Goal: Find specific page/section: Find specific page/section

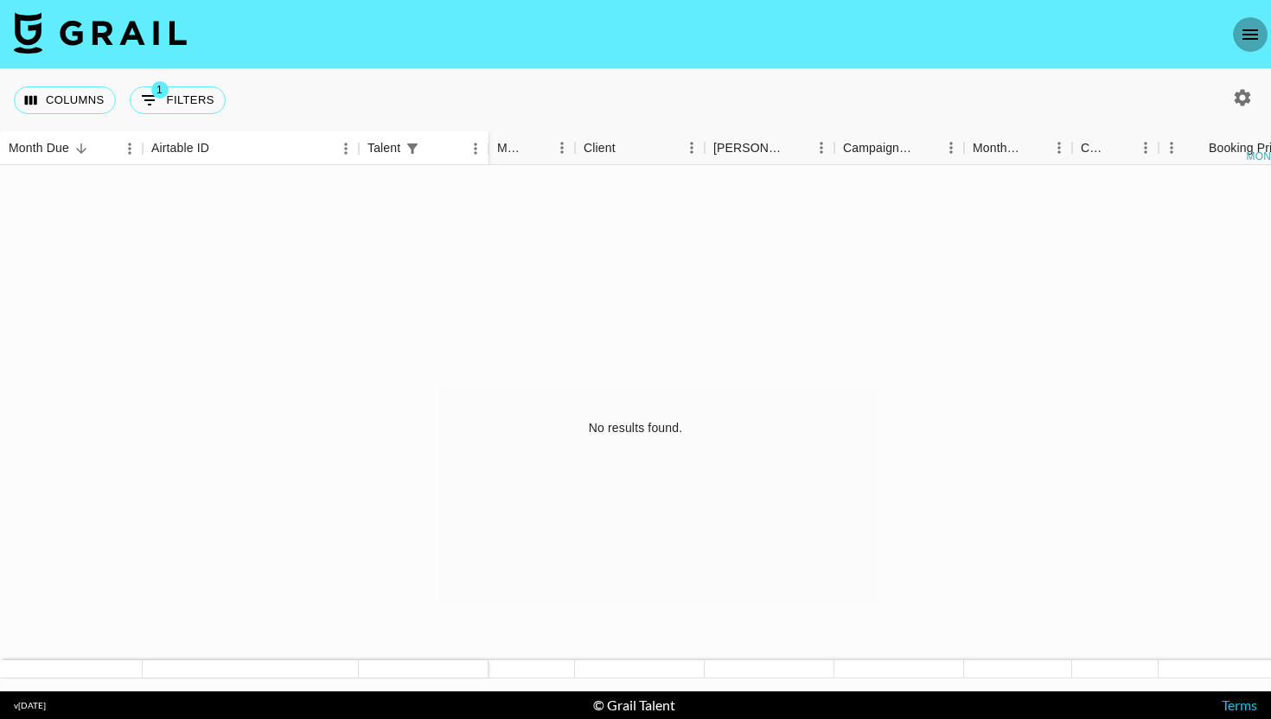
click at [1257, 30] on icon "open drawer" at bounding box center [1250, 34] width 21 height 21
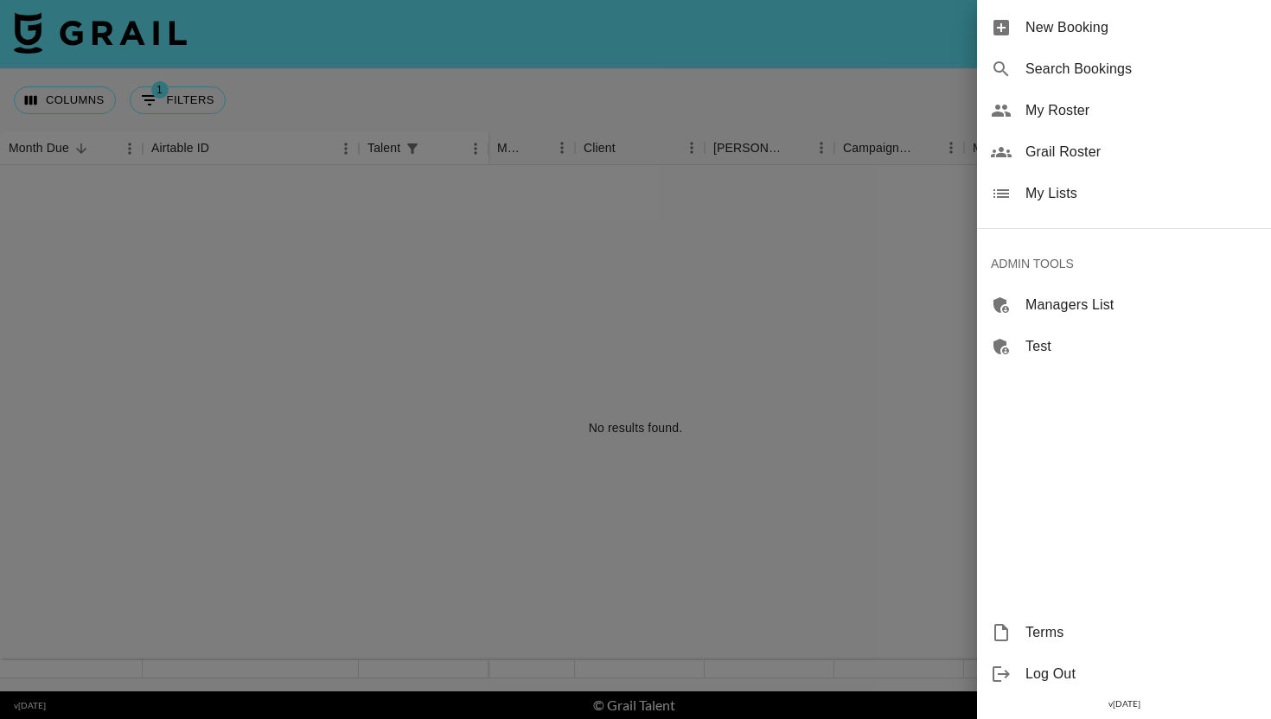
click at [1081, 73] on span "Search Bookings" at bounding box center [1141, 69] width 232 height 21
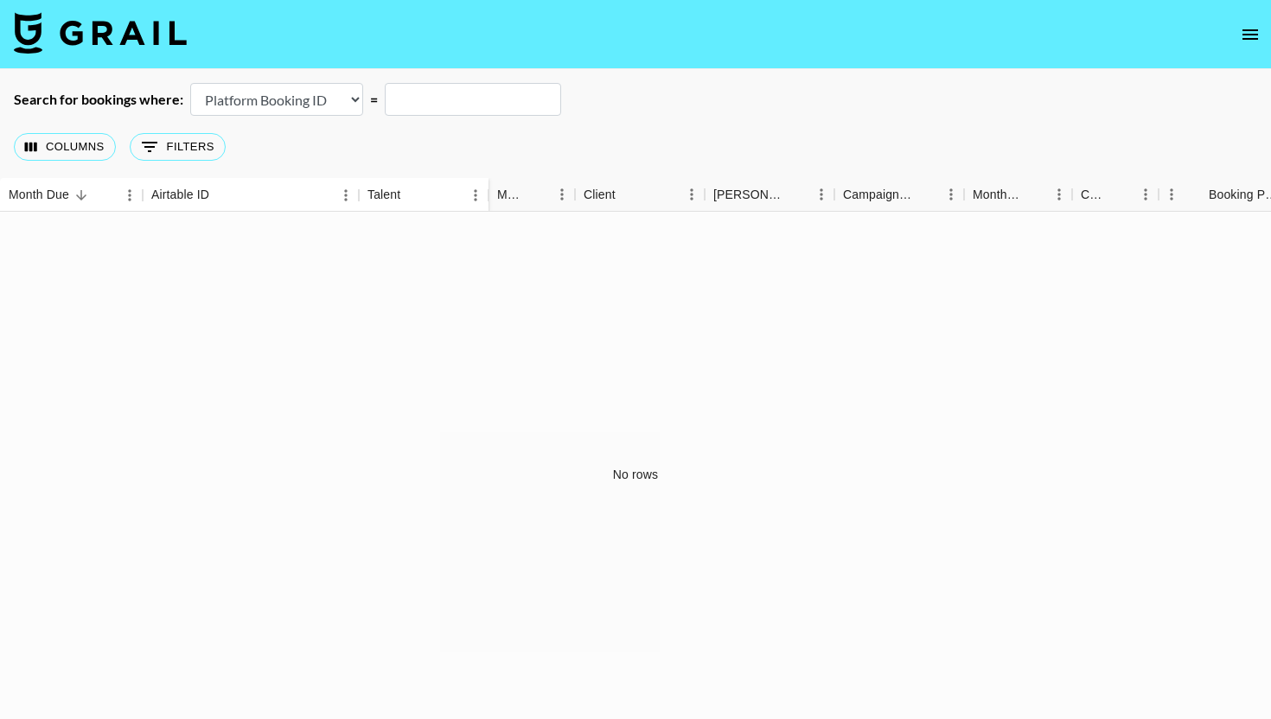
click at [304, 114] on select "Airtable Booking ID Platform Booking ID Platform Campaign ID" at bounding box center [276, 99] width 173 height 33
select select "airtableId"
click at [506, 100] on input "text" at bounding box center [473, 99] width 176 height 33
paste input "recw6zjJV5GzNwJt8"
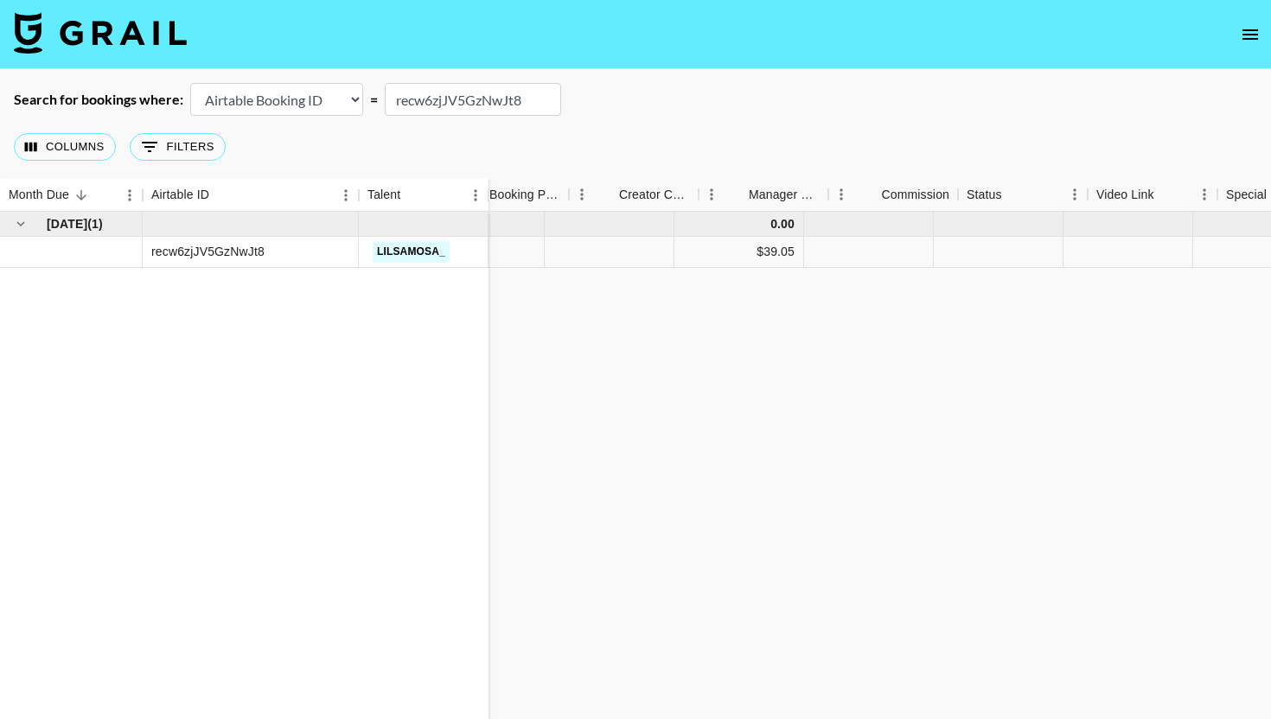
scroll to position [0, 876]
click at [1144, 603] on div "Apr '25 ( 1 ) recw6zjJV5GzNwJt8 lilsamosa_ 0.00 eraranglova@grail-talent.com Ho…" at bounding box center [645, 475] width 3043 height 526
click at [482, 111] on input "recw6zjJV5GzNwJt8" at bounding box center [473, 99] width 176 height 33
paste input "1pInmDMPdZNKVD"
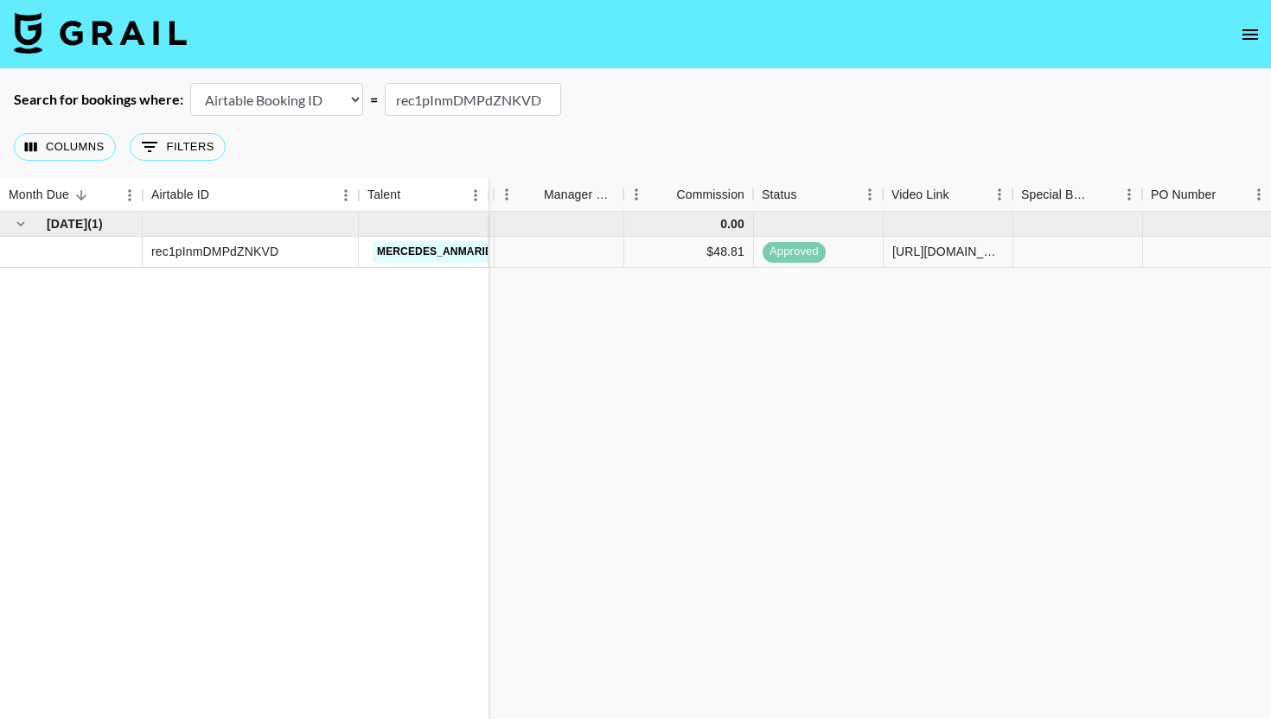
scroll to position [0, 1772]
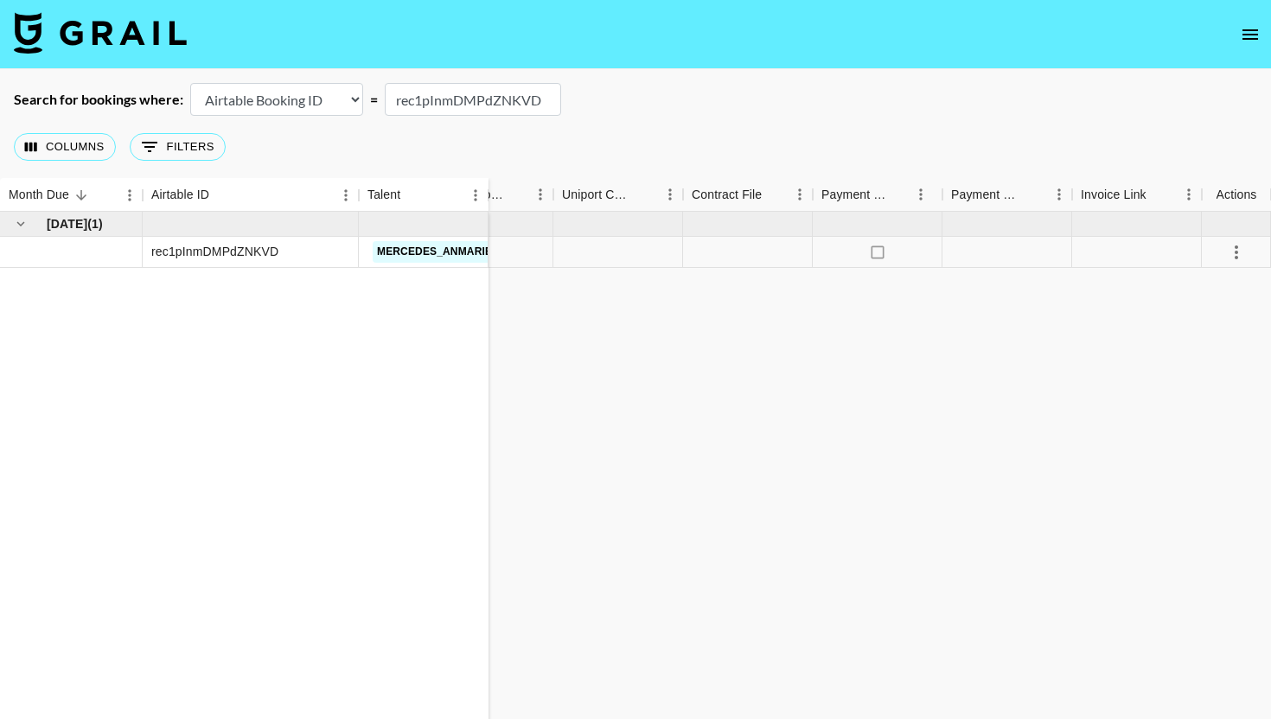
type input "rec1pInmDMPdZNKVD"
click at [1231, 252] on icon "select merge strategy" at bounding box center [1236, 252] width 21 height 21
click at [1234, 252] on icon "select merge strategy" at bounding box center [1235, 253] width 3 height 14
click at [851, 251] on div at bounding box center [859, 252] width 130 height 31
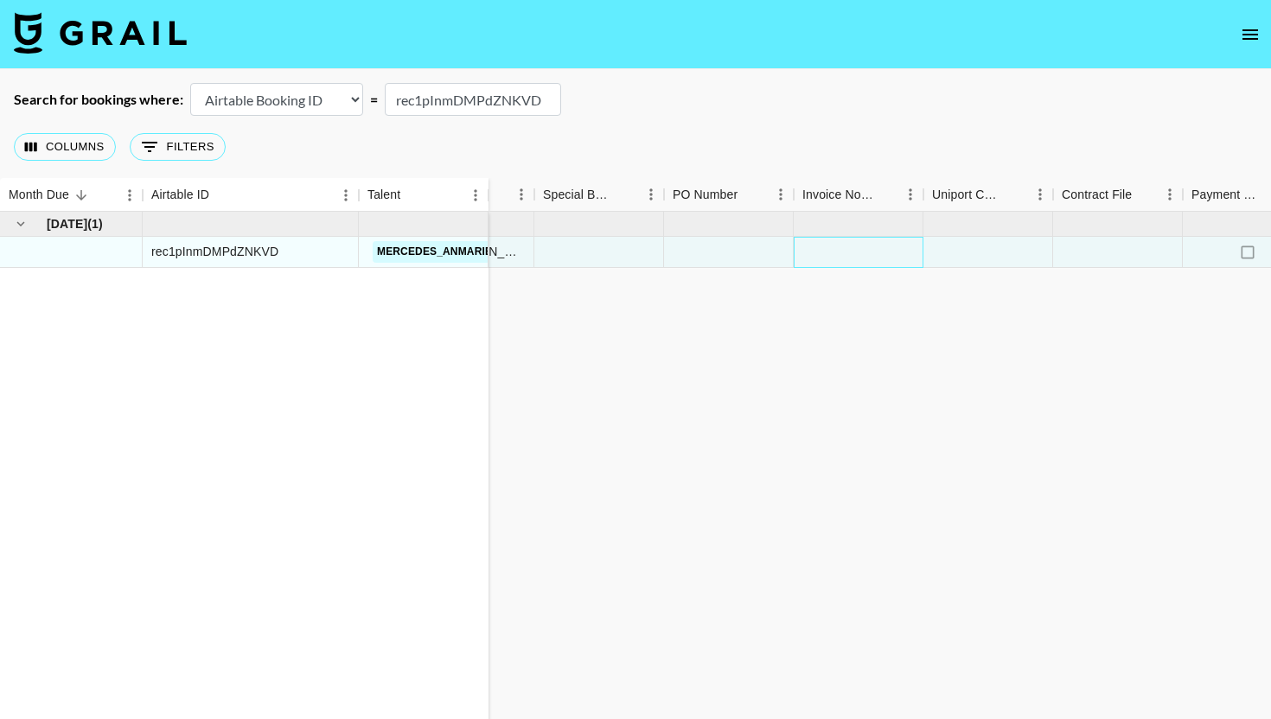
click at [851, 251] on div at bounding box center [859, 252] width 130 height 31
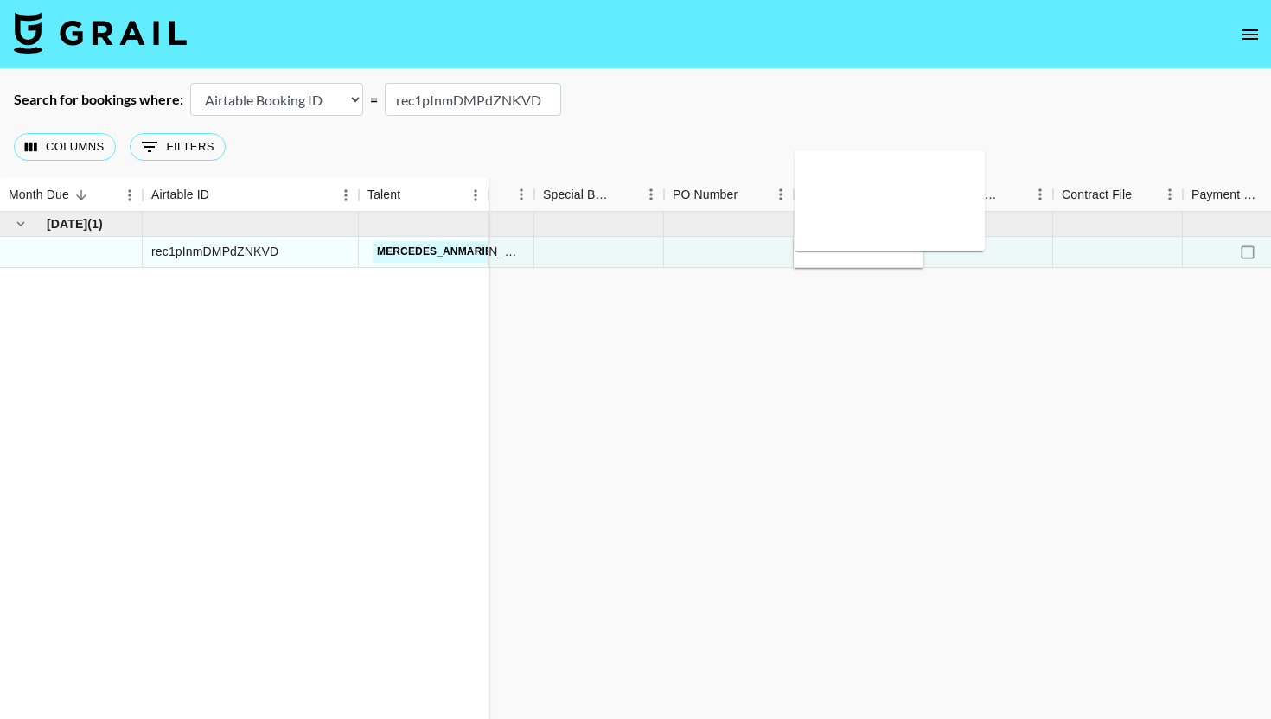
click at [855, 192] on textarea at bounding box center [889, 201] width 176 height 80
type textarea "t"
click at [912, 479] on div "Jun '25 ( 1 ) rec1pInmDMPdZNKVD mercedes_anmarie_ 0.00 chris@grail-talent.com W…" at bounding box center [119, 475] width 3043 height 526
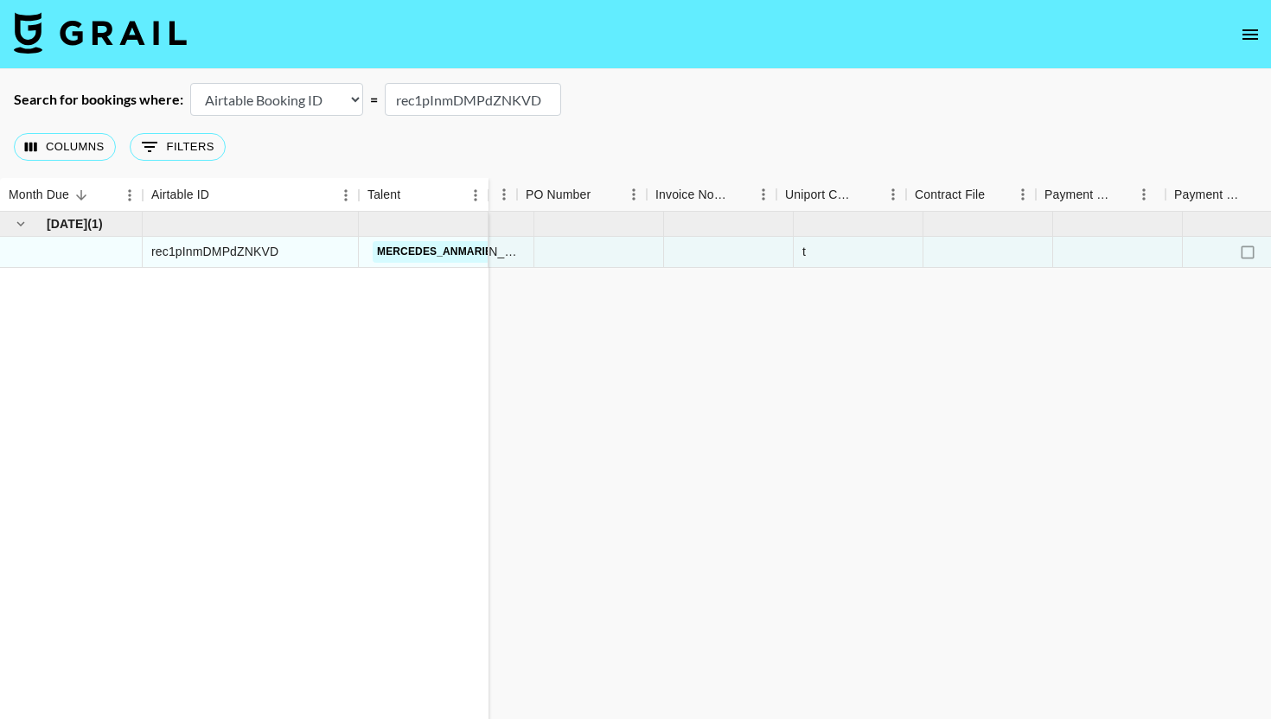
scroll to position [0, 1772]
click at [1219, 249] on div at bounding box center [1236, 252] width 69 height 31
click at [1233, 249] on icon "select merge strategy" at bounding box center [1236, 252] width 21 height 21
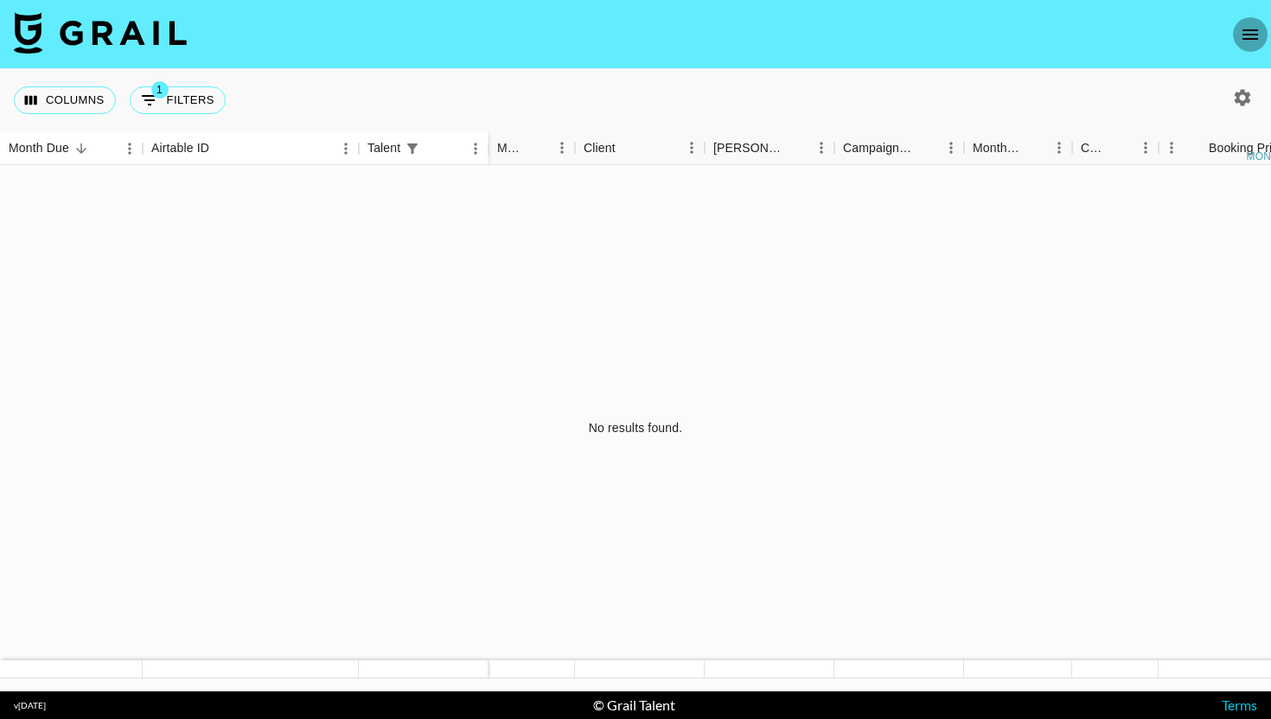
click at [1240, 35] on icon "open drawer" at bounding box center [1250, 34] width 21 height 21
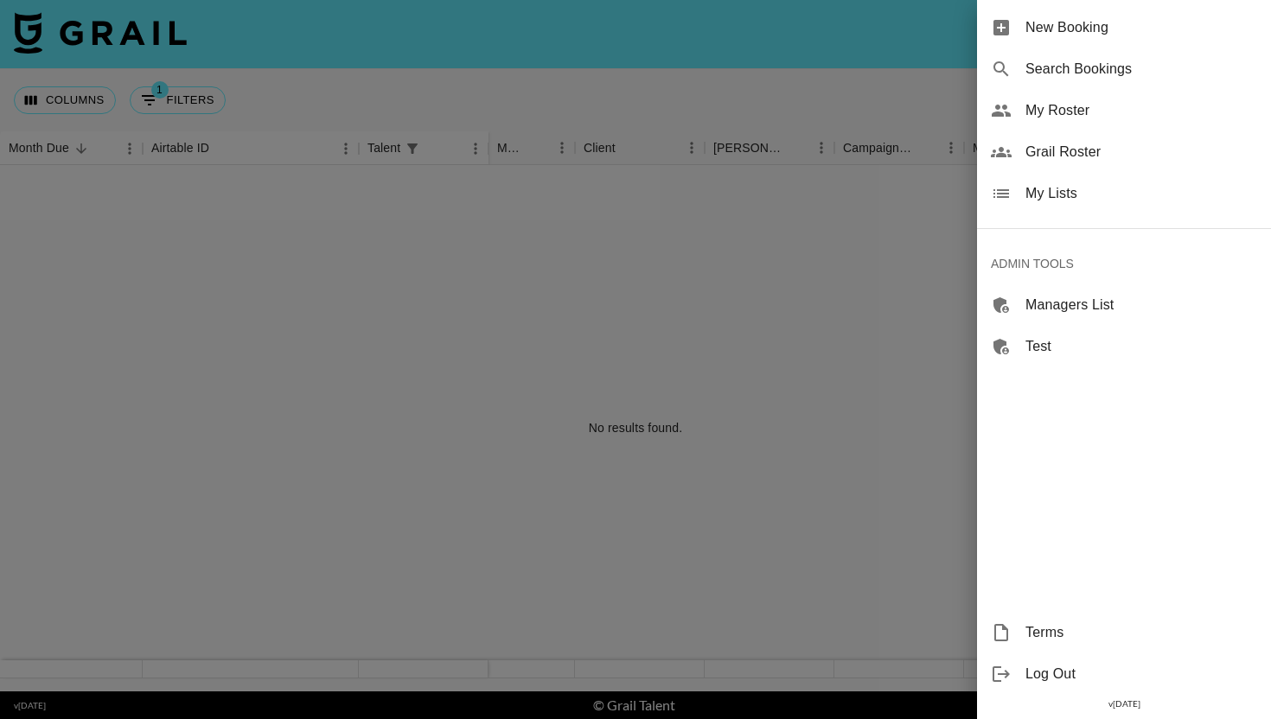
click at [1038, 72] on span "Search Bookings" at bounding box center [1141, 69] width 232 height 21
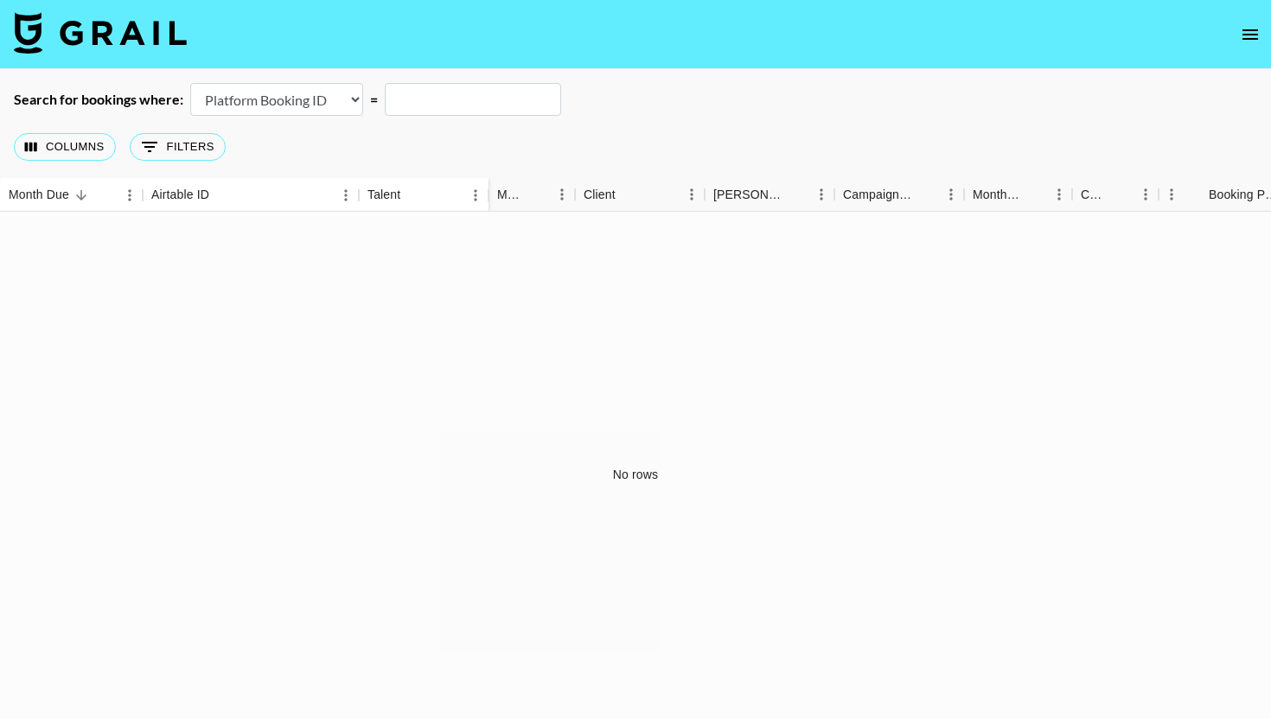
click at [318, 105] on select "Airtable Booking ID Platform Booking ID Platform Campaign ID" at bounding box center [276, 99] width 173 height 33
select select "airtableId"
click at [490, 99] on input "text" at bounding box center [473, 99] width 176 height 33
paste input "[PERSON_NAME][EMAIL_ADDRESS][DOMAIN_NAME]"
click at [418, 93] on input "[PERSON_NAME][EMAIL_ADDRESS][DOMAIN_NAME]" at bounding box center [473, 99] width 176 height 33
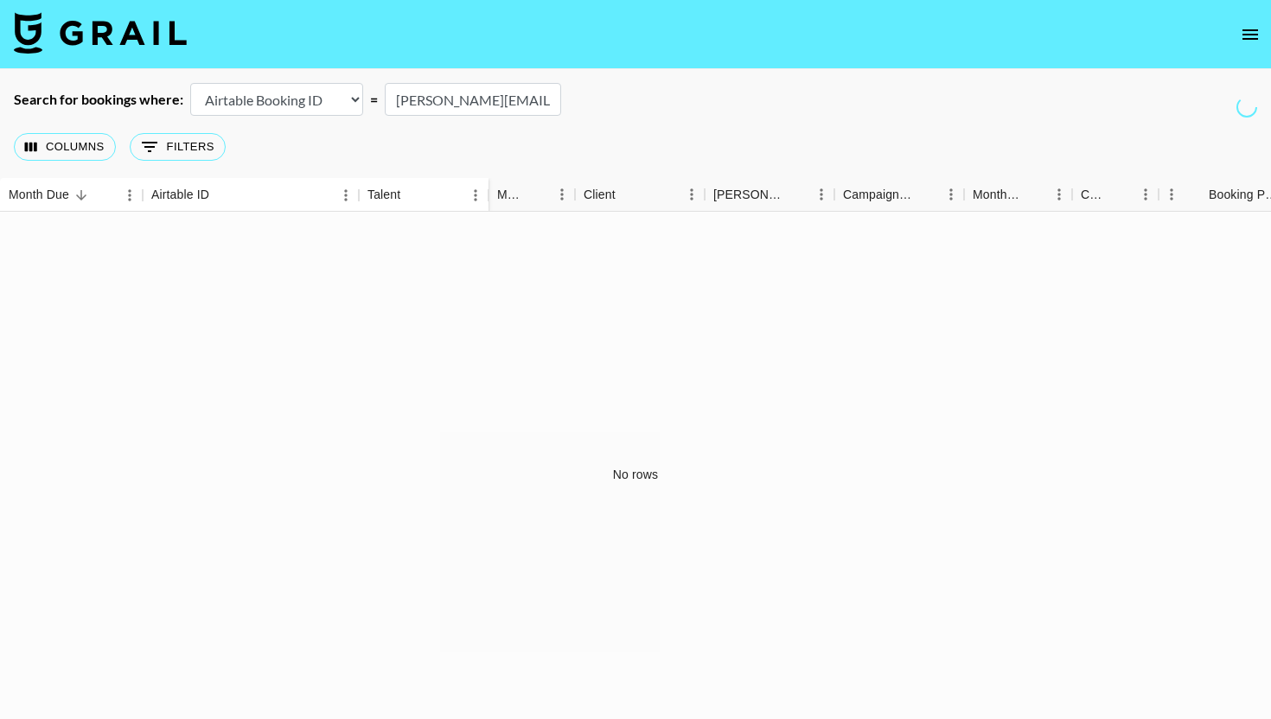
click at [418, 93] on input "[PERSON_NAME][EMAIL_ADDRESS][DOMAIN_NAME]" at bounding box center [473, 99] width 176 height 33
paste input "recUZCyR3h767YW0t"
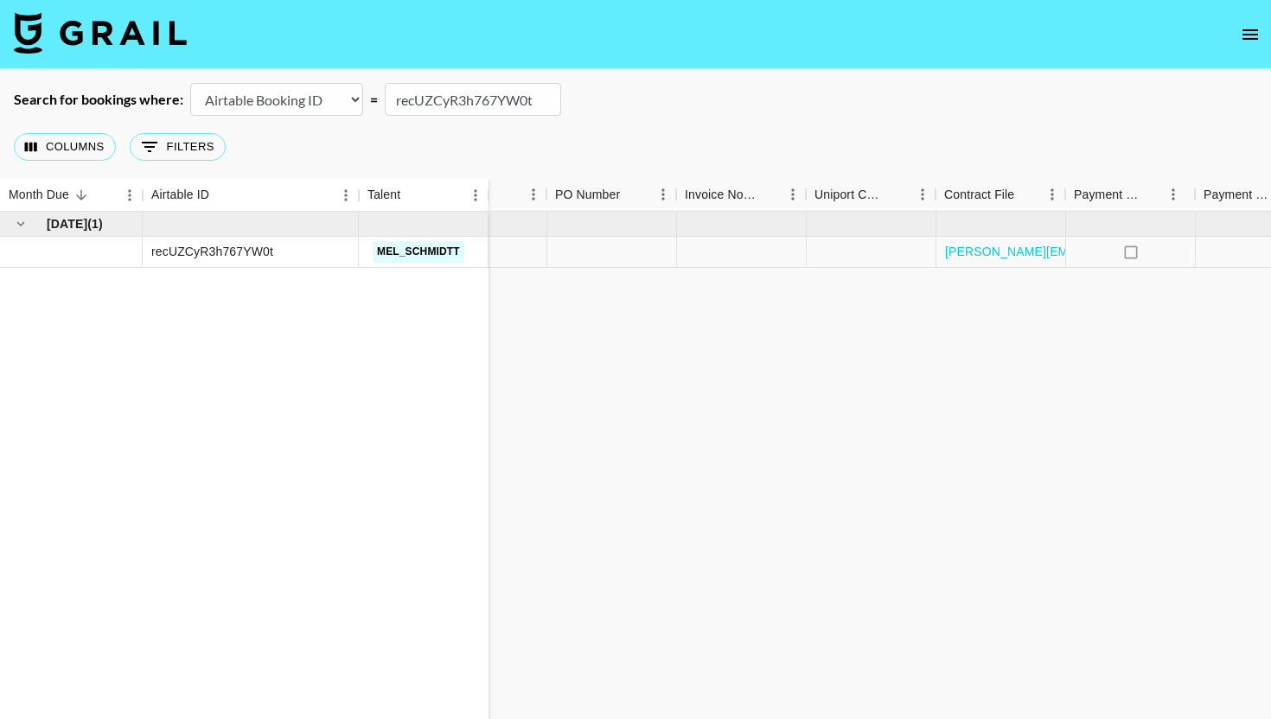
scroll to position [0, 1520]
click at [978, 249] on link "[PERSON_NAME][EMAIL_ADDRESS][DOMAIN_NAME][PERSON_NAME]@mel_schmidtt (1).pdf" at bounding box center [1212, 251] width 536 height 17
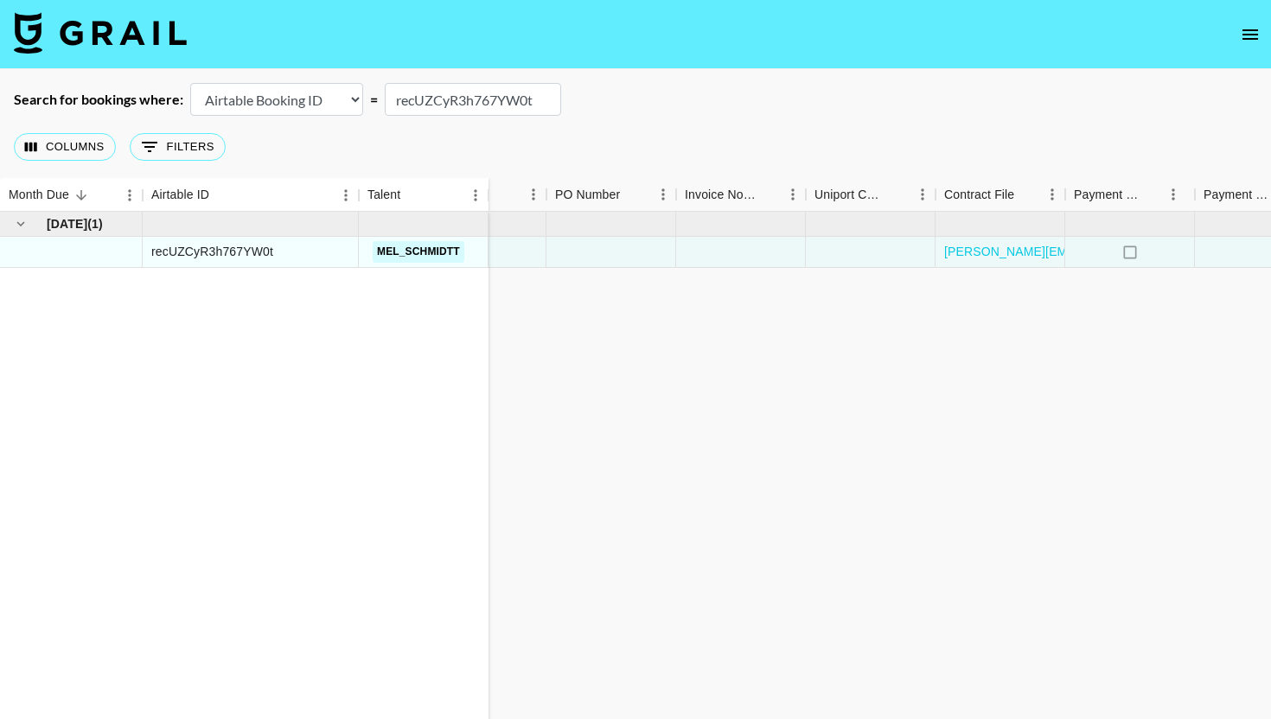
click at [431, 81] on main "Search for bookings where: Airtable Booking ID Platform Booking ID Platform Cam…" at bounding box center [635, 403] width 1271 height 669
click at [437, 95] on input "recUZCyR3h767YW0t" at bounding box center [473, 99] width 176 height 33
paste input "aWRsSX5SovG7iH"
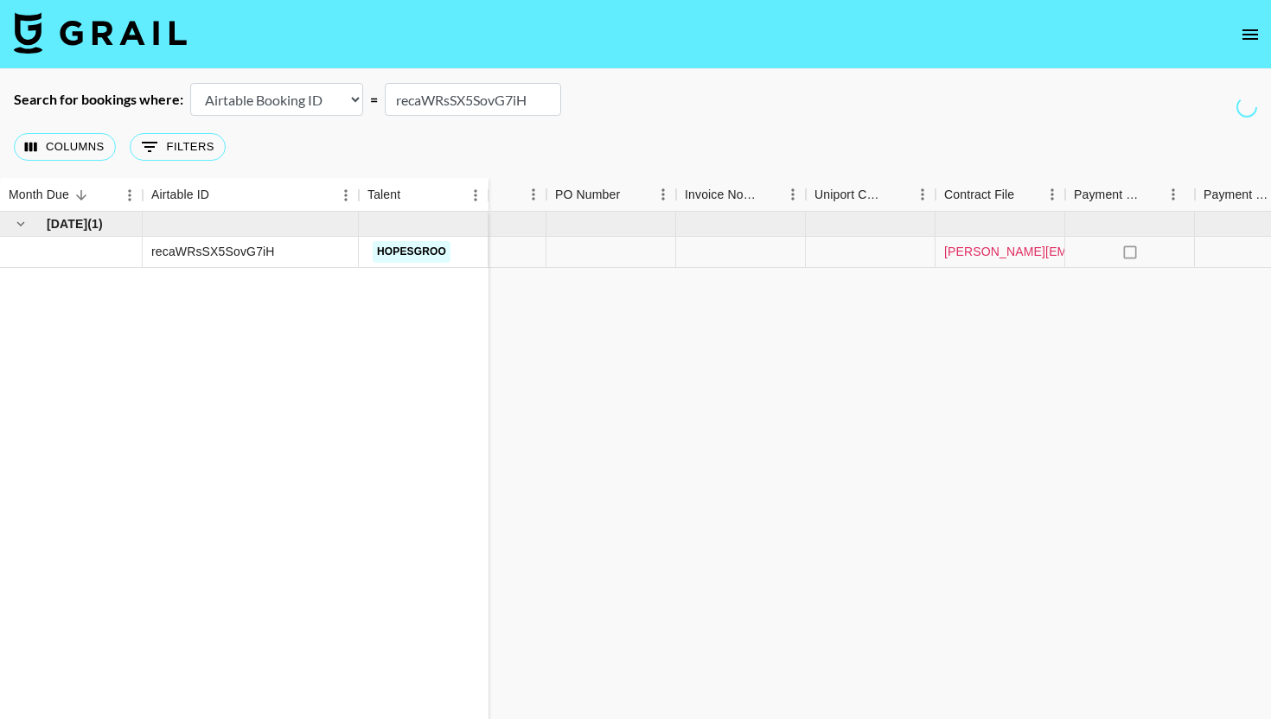
type input "recaWRsSX5SovG7iH"
click at [998, 247] on link "[PERSON_NAME][EMAIL_ADDRESS][DOMAIN_NAME][PERSON_NAME]@hopesgroo.pdf" at bounding box center [1195, 251] width 502 height 17
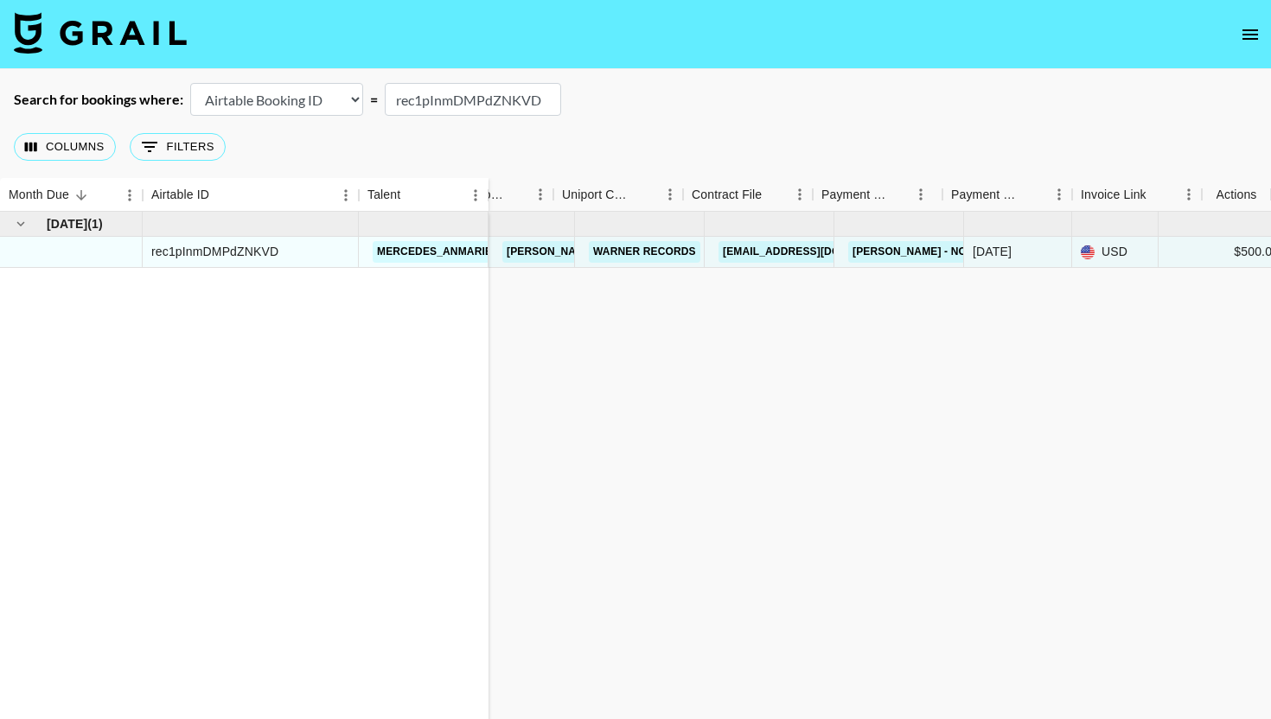
click at [450, 98] on input "rec1pInmDMPdZNKVD" at bounding box center [473, 99] width 176 height 33
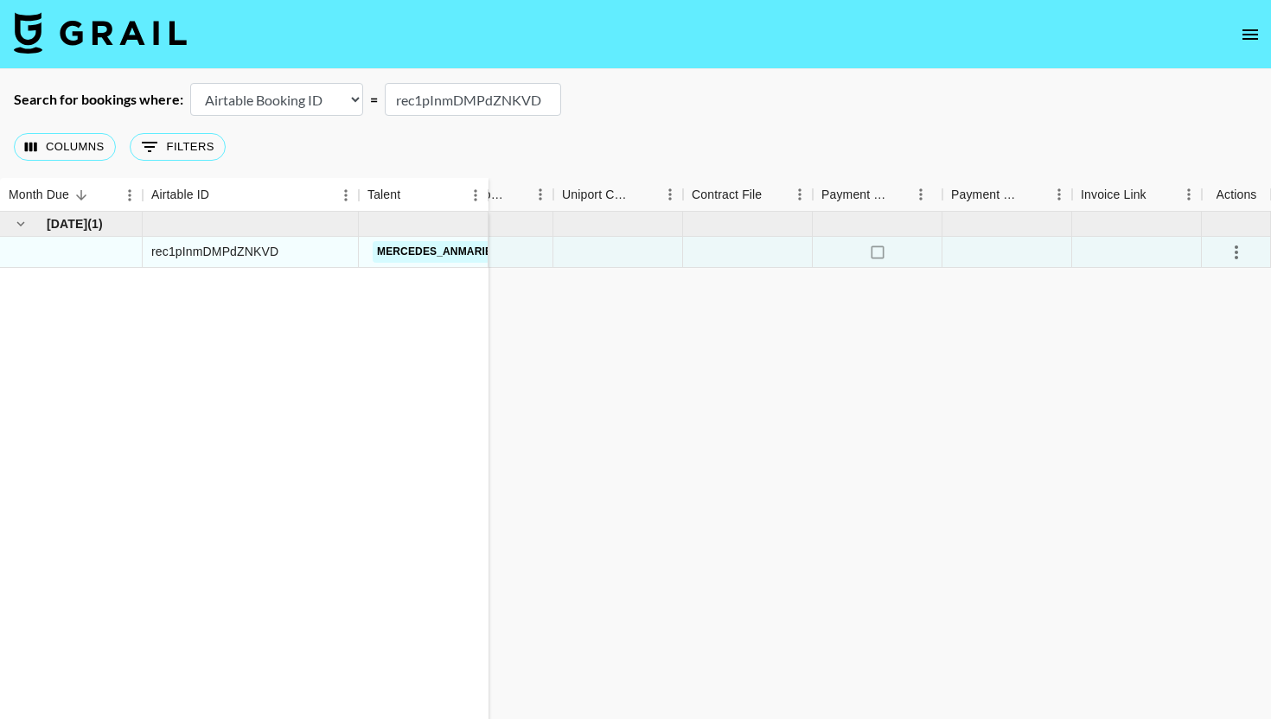
click at [450, 98] on input "rec1pInmDMPdZNKVD" at bounding box center [473, 99] width 176 height 33
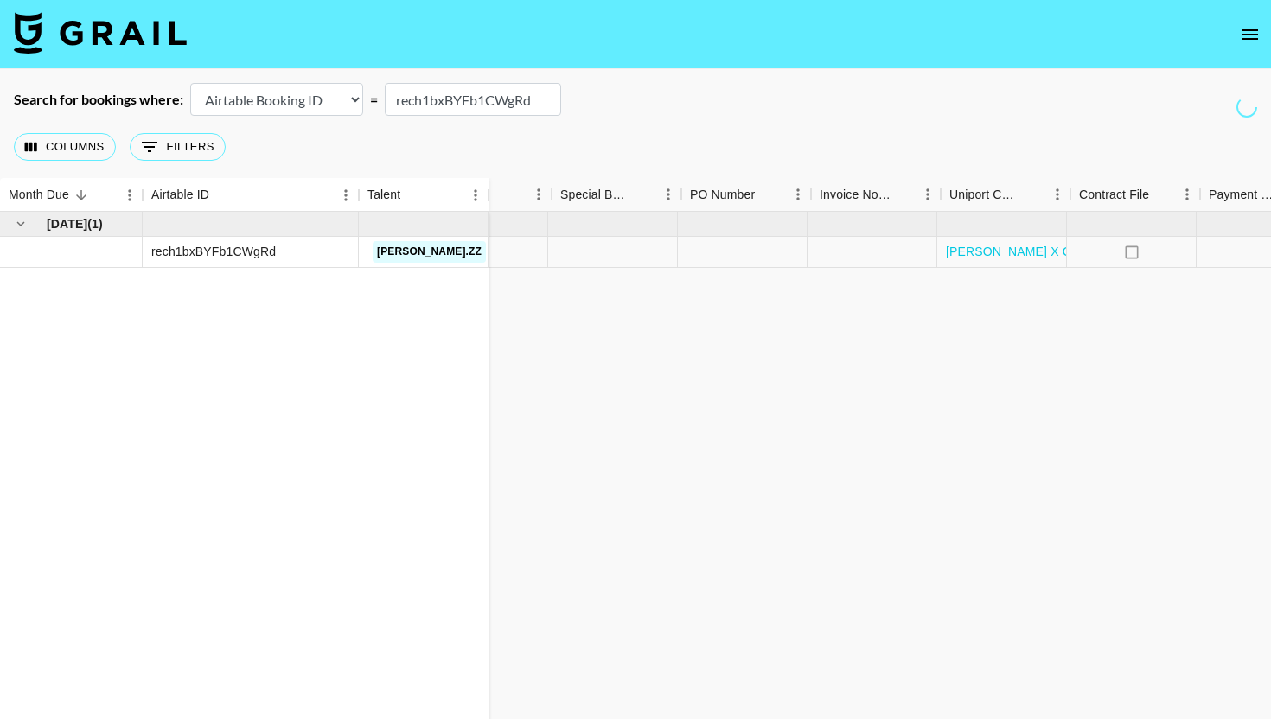
scroll to position [0, 971]
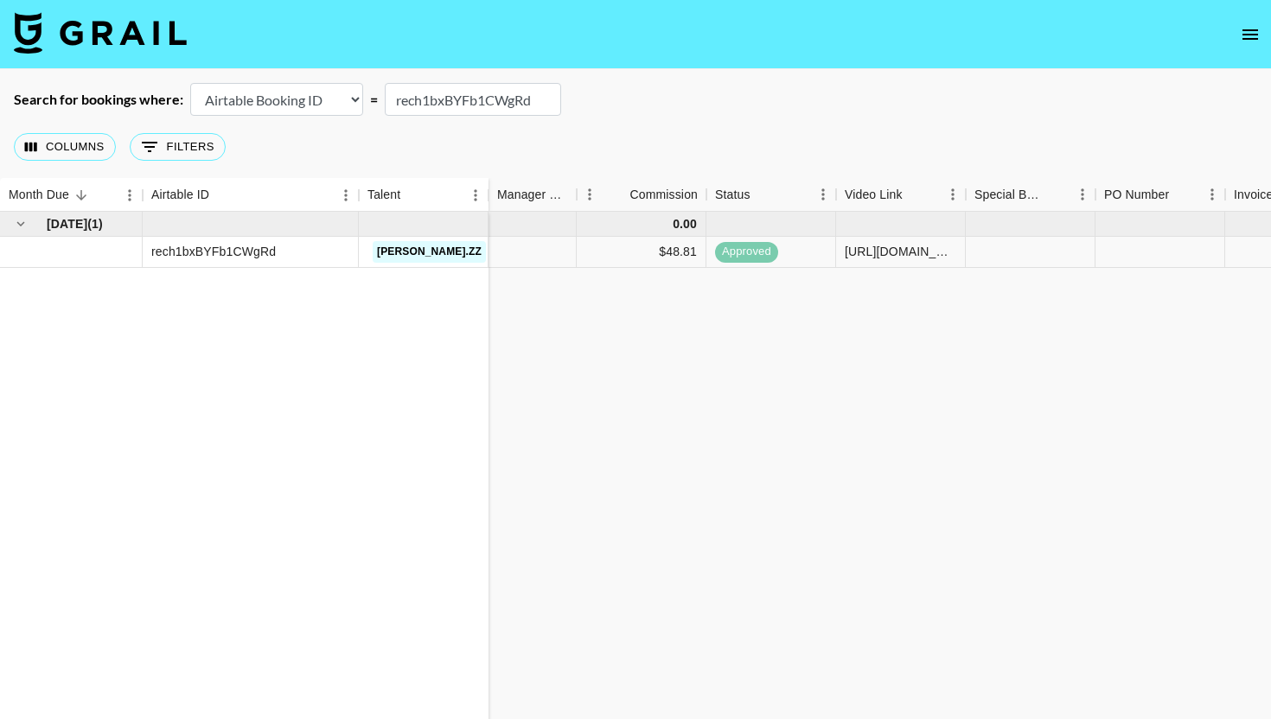
type input "rech1bxBYFb1CWgRd"
